Goal: Check status: Check status

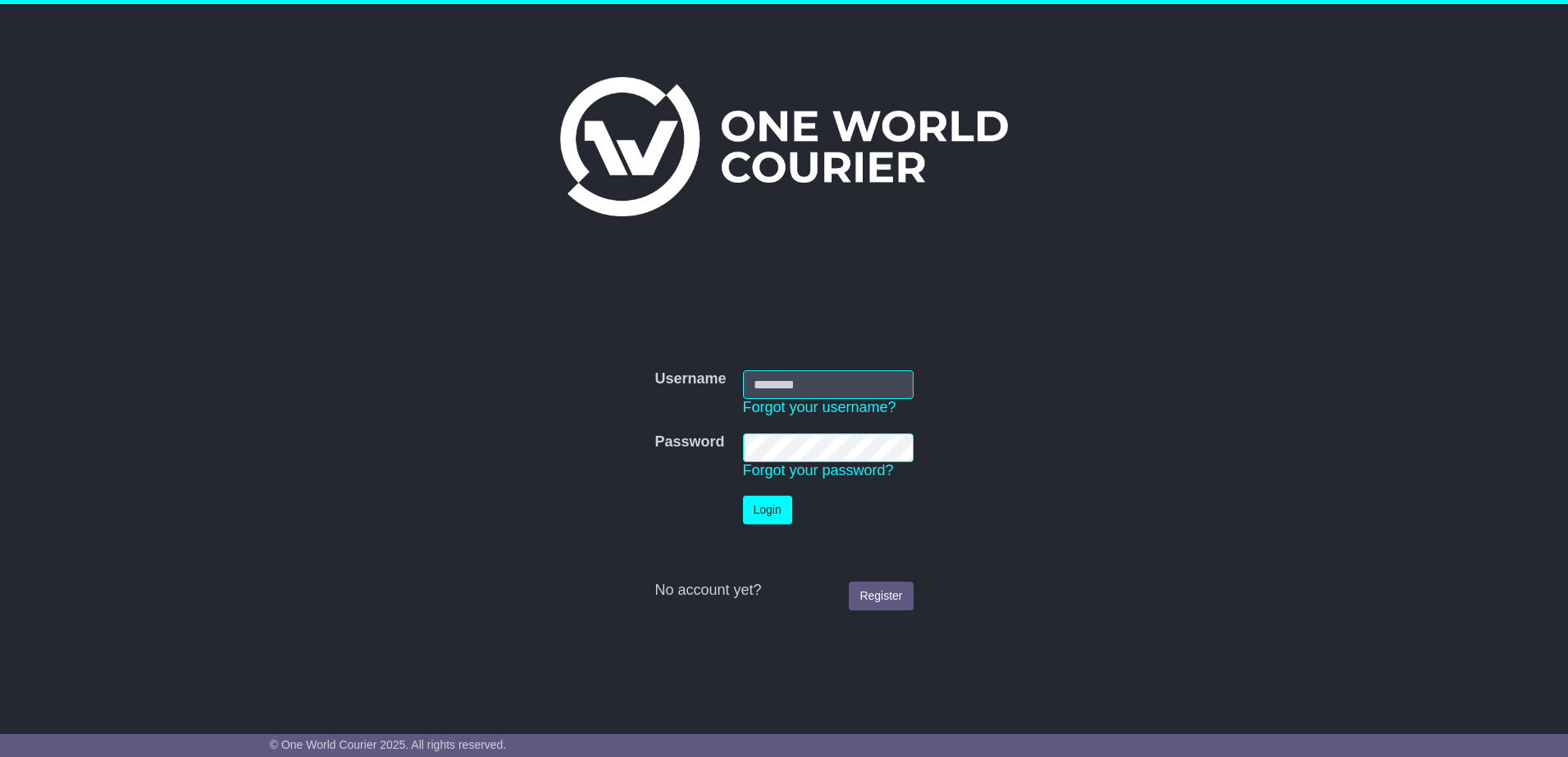
type input "**********"
click at [767, 518] on button "Login" at bounding box center [767, 509] width 49 height 29
